Goal: Answer question/provide support: Ask a question

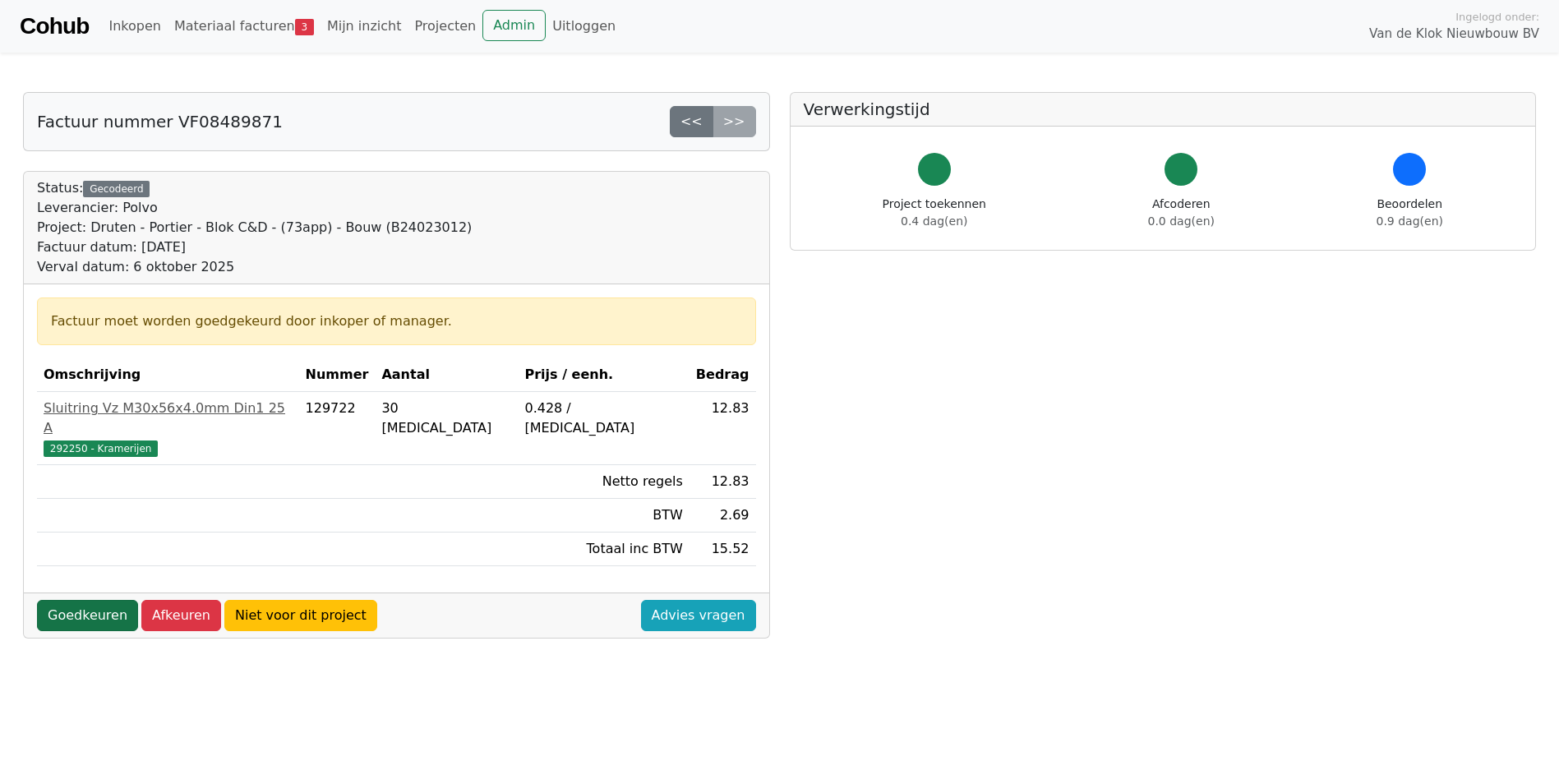
click at [66, 600] on link "Goedkeuren" at bounding box center [87, 616] width 101 height 31
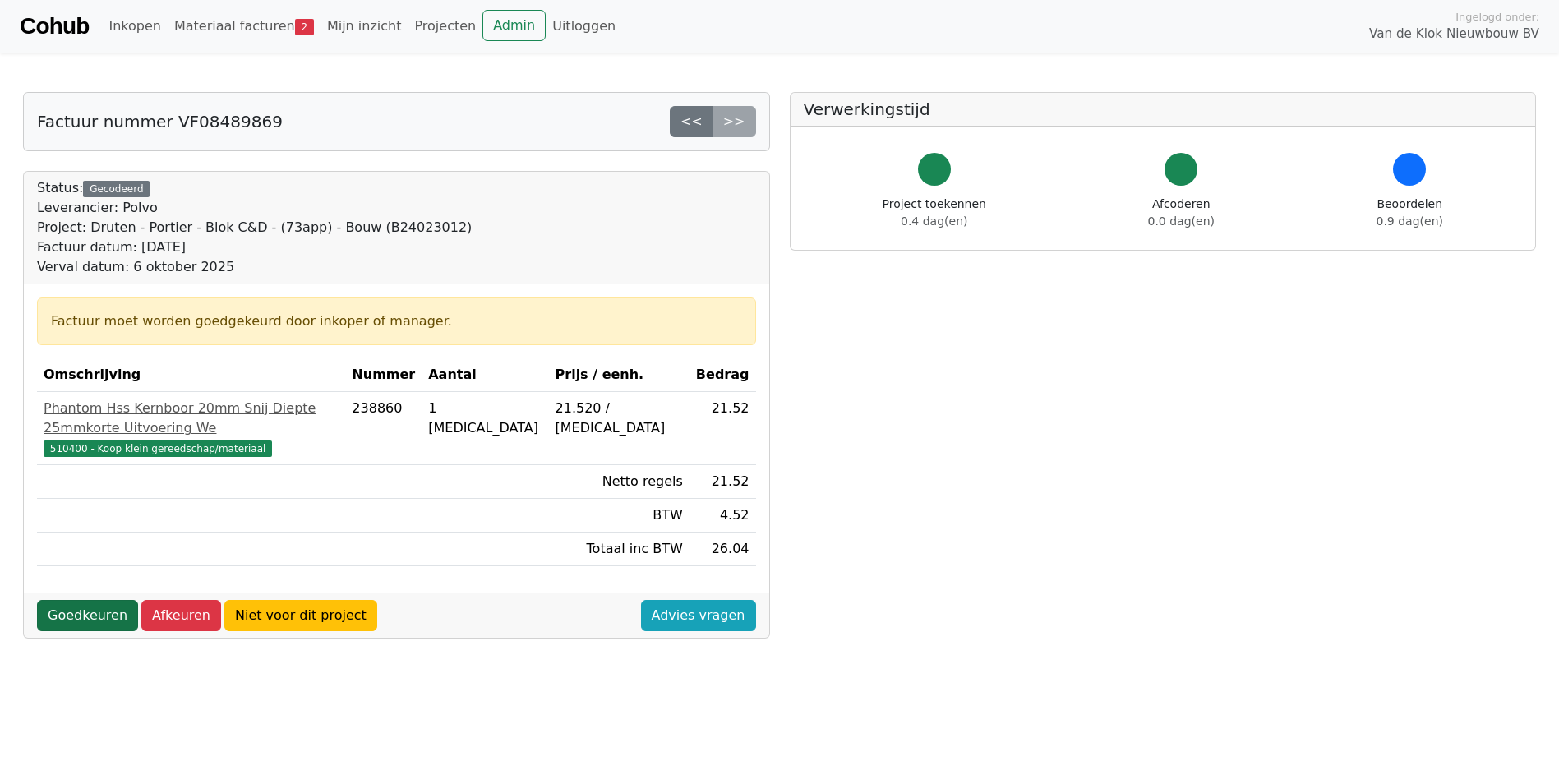
click at [81, 600] on link "Goedkeuren" at bounding box center [87, 616] width 101 height 31
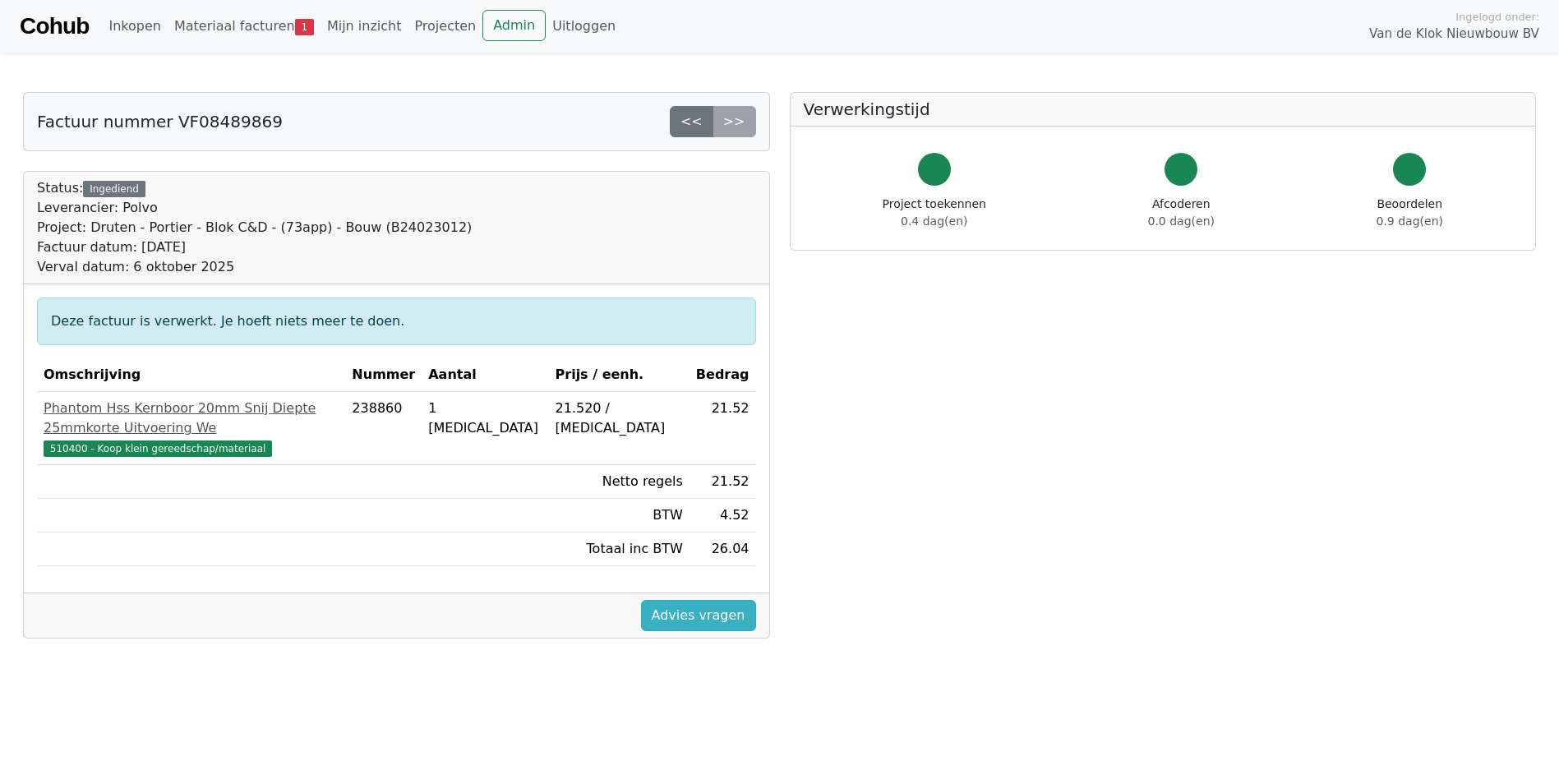
click at [680, 600] on link "Advies vragen" at bounding box center [698, 616] width 115 height 31
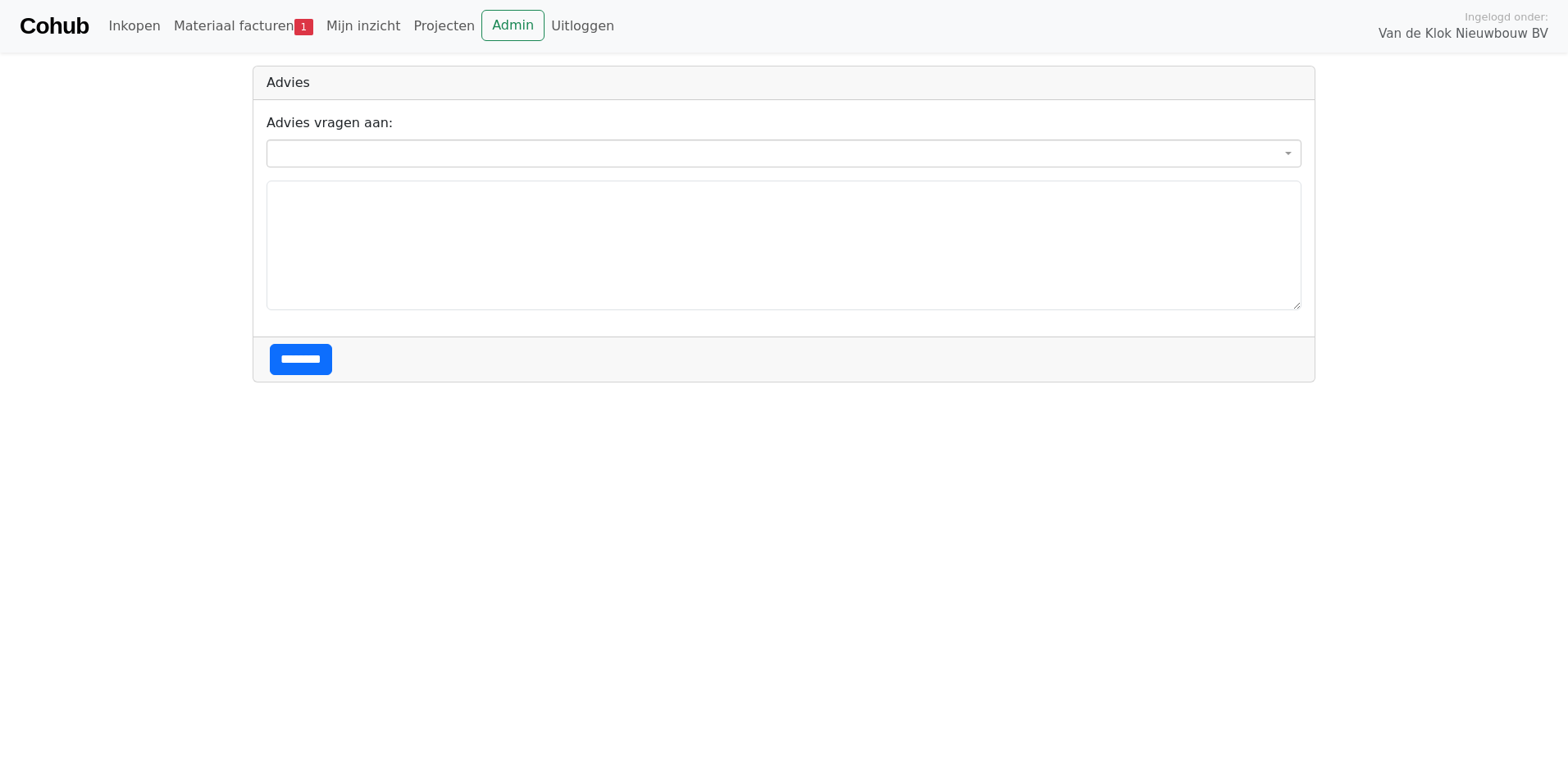
click at [320, 154] on span at bounding box center [784, 153] width 1035 height 28
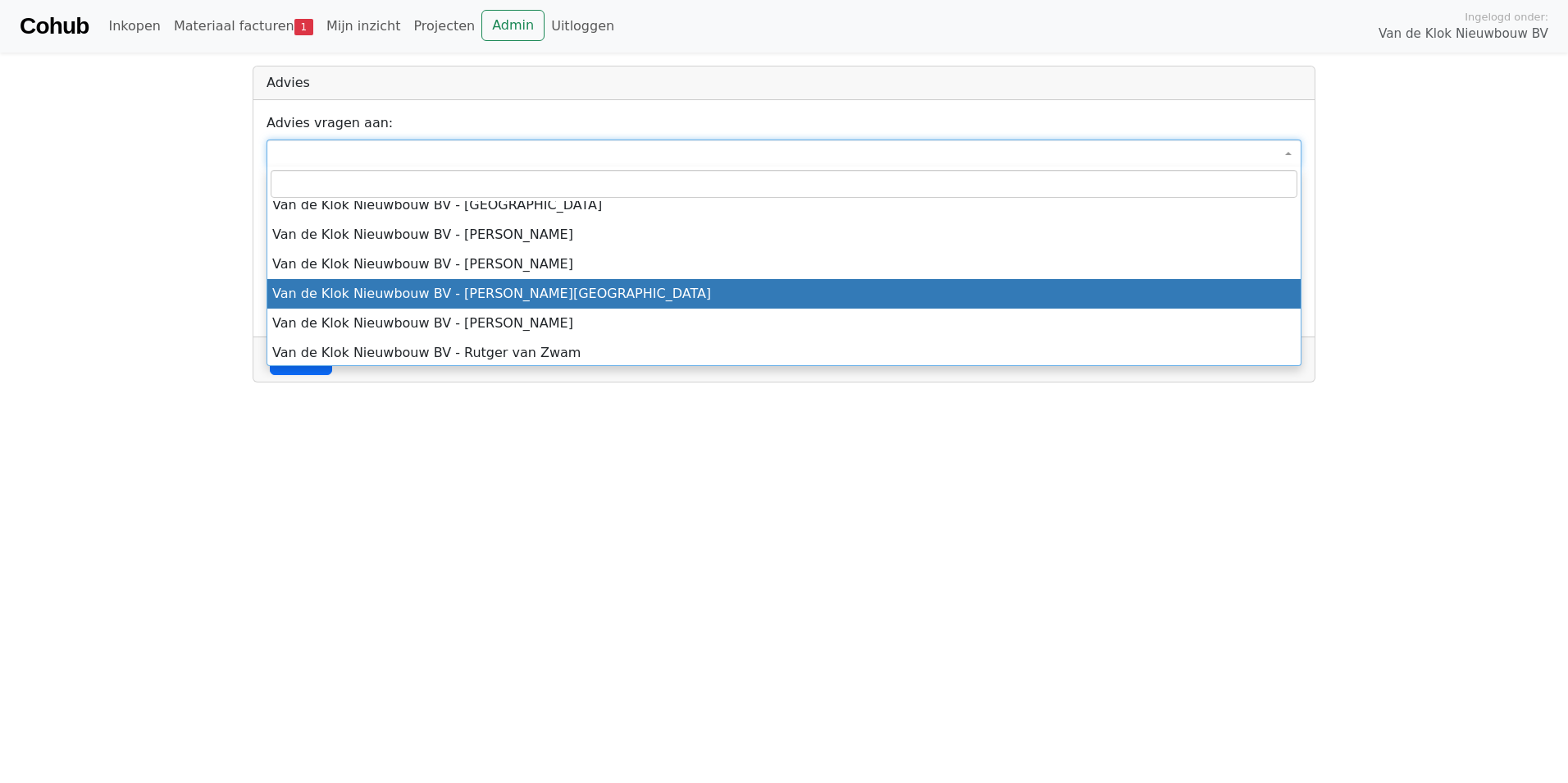
scroll to position [610, 0]
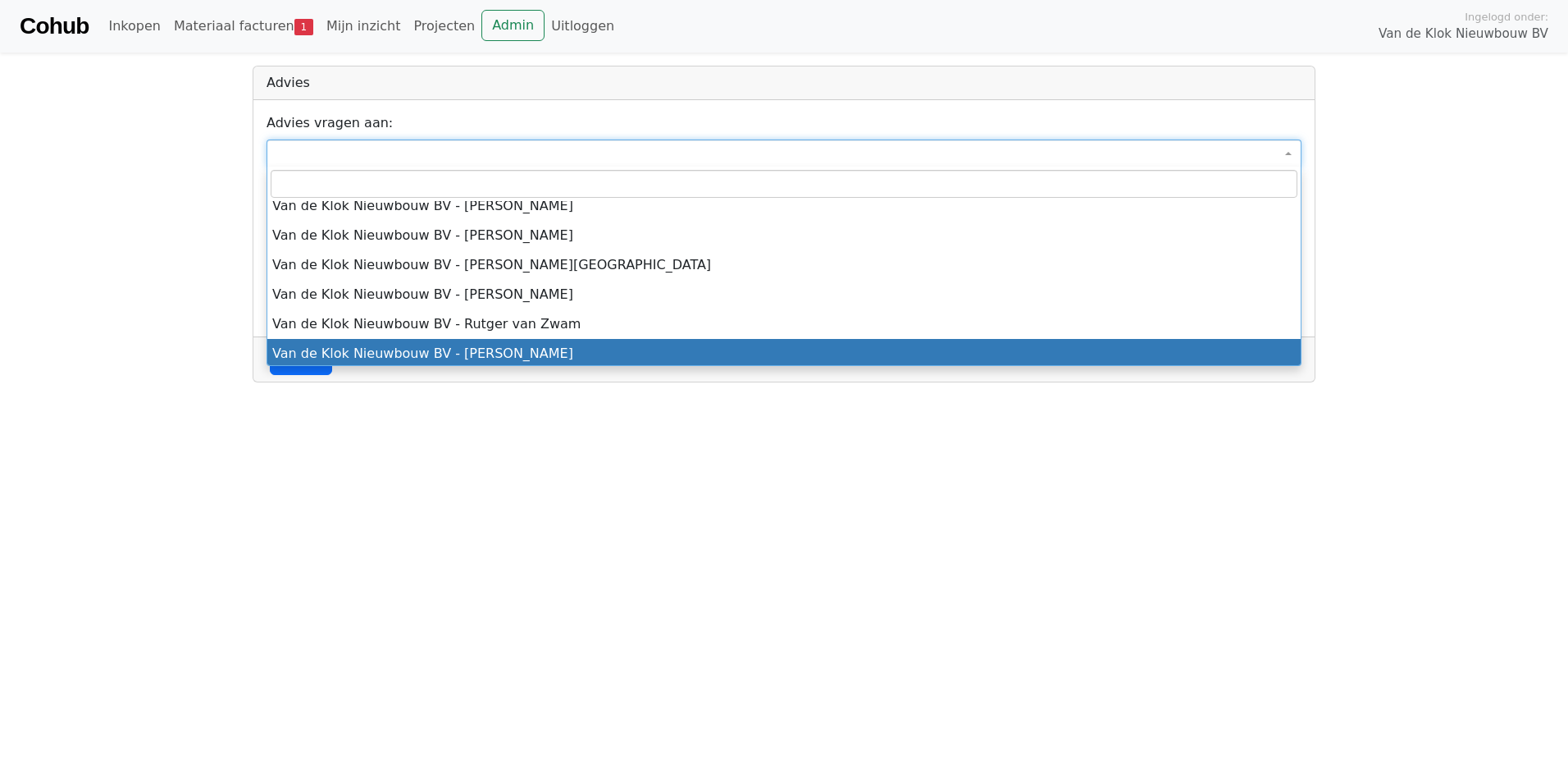
click at [516, 382] on html "**********" at bounding box center [784, 191] width 1568 height 382
